Goal: Task Accomplishment & Management: Use online tool/utility

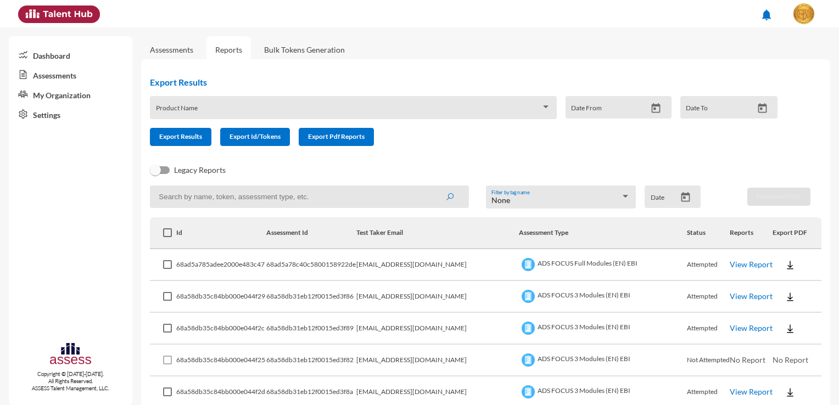
click at [324, 52] on link "Bulk Tokens Generation" at bounding box center [304, 49] width 98 height 27
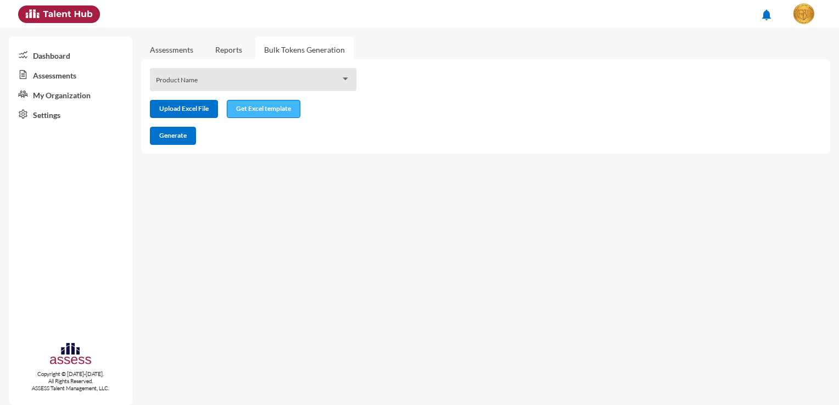
click at [264, 109] on span "Get Excel template" at bounding box center [263, 108] width 55 height 8
click at [196, 111] on input "file" at bounding box center [184, 110] width 67 height 12
type input "C:\fakepath\excel (1).xlsx"
click at [180, 133] on span "Generate" at bounding box center [172, 135] width 27 height 8
click at [173, 136] on span "Generate" at bounding box center [172, 135] width 27 height 8
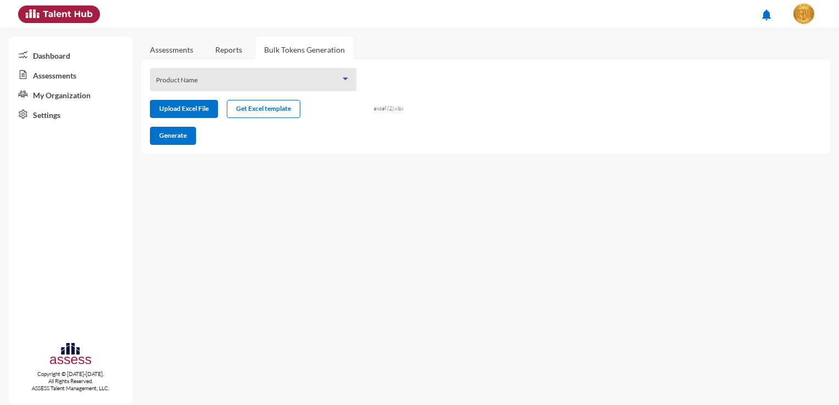
click at [341, 81] on div at bounding box center [346, 79] width 10 height 9
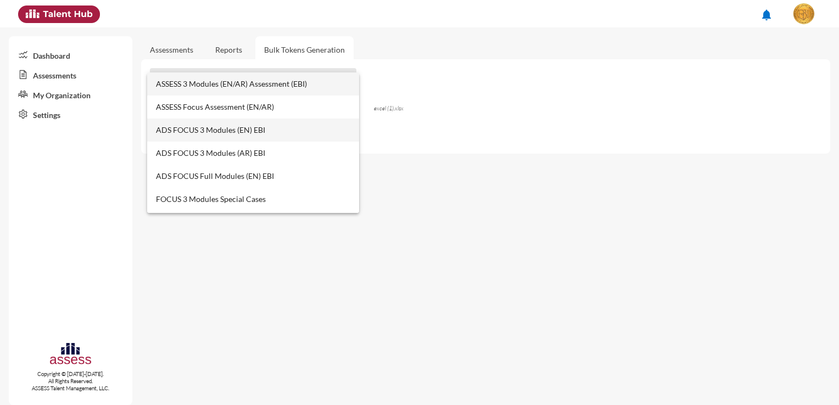
click at [193, 126] on span "ADS FOCUS 3 Modules (EN) EBI" at bounding box center [253, 130] width 195 height 23
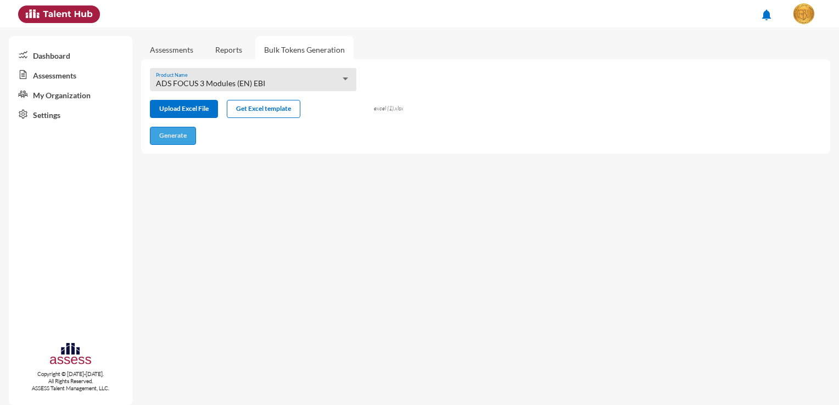
click at [171, 140] on span "Generate" at bounding box center [172, 135] width 27 height 8
click at [157, 136] on button "Generate" at bounding box center [173, 136] width 46 height 18
click at [193, 128] on button "Generate" at bounding box center [173, 136] width 46 height 18
click at [187, 142] on button "Generate" at bounding box center [173, 136] width 46 height 18
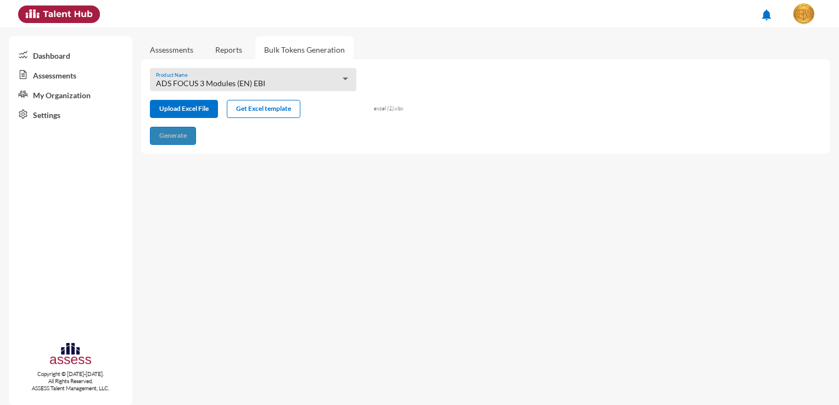
click at [187, 142] on button "Generate" at bounding box center [173, 136] width 46 height 18
click at [187, 135] on span "Generate" at bounding box center [172, 135] width 27 height 8
